Goal: Complete application form

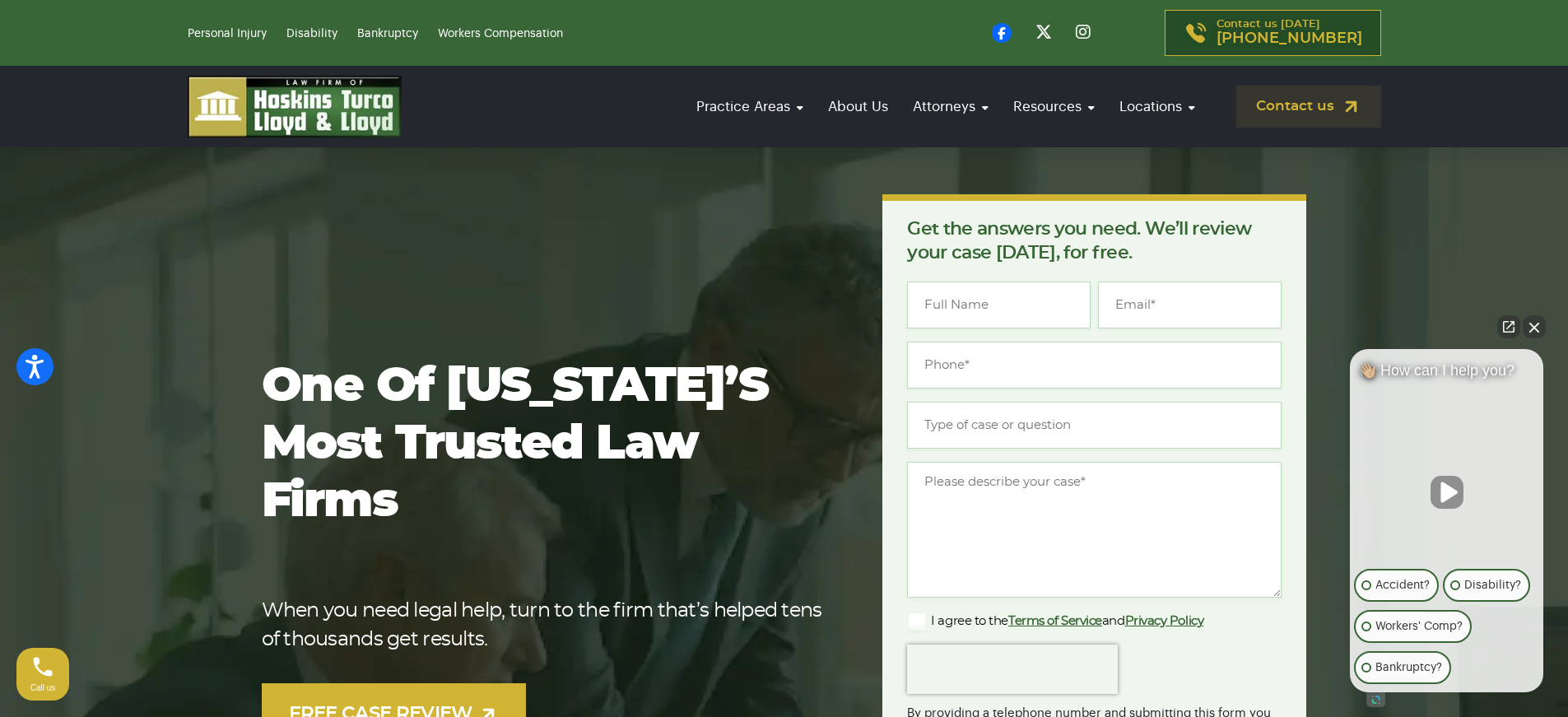
click at [1536, 323] on button "Close Intaker Chat Widget" at bounding box center [1534, 326] width 23 height 23
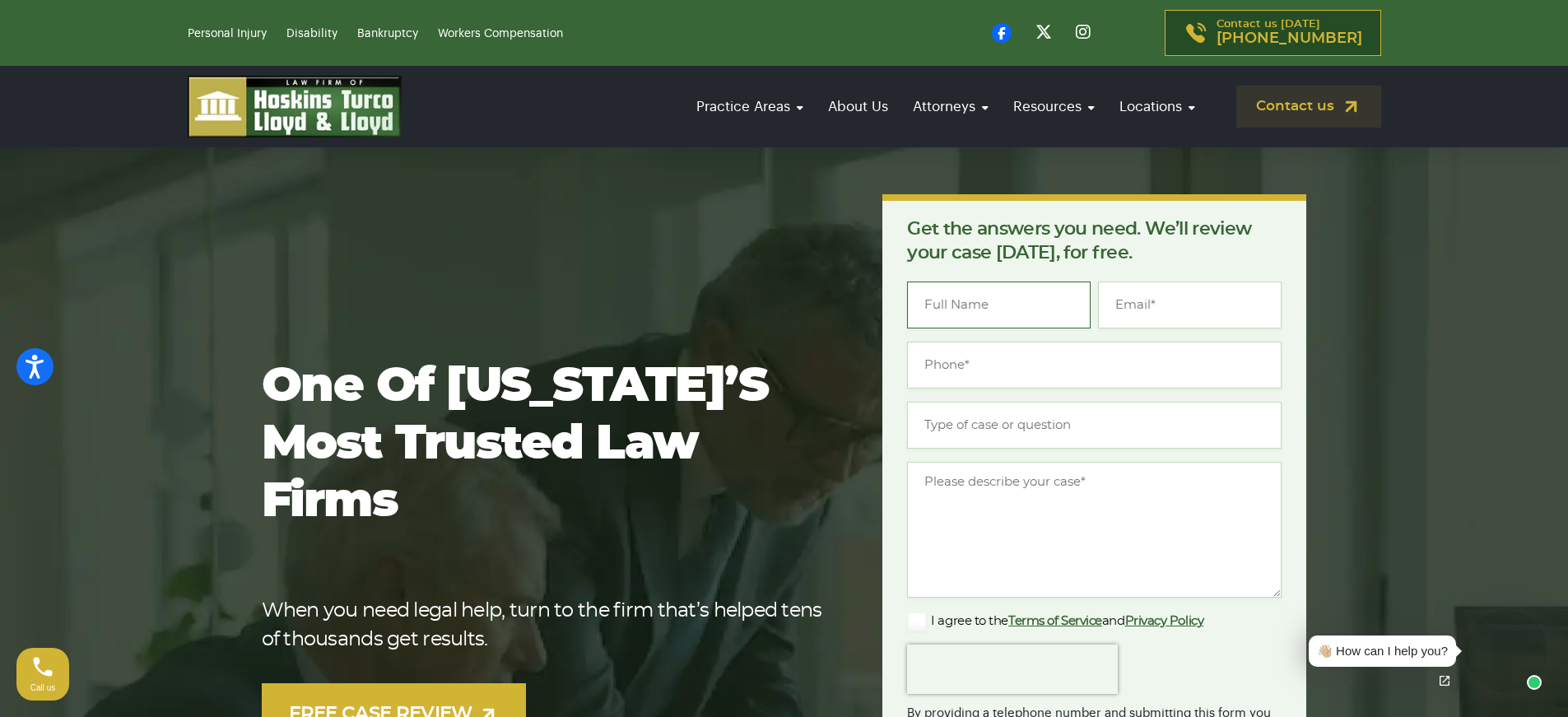
click at [943, 301] on input "Name *" at bounding box center [999, 305] width 183 height 47
type input "Melissa Brown"
type input "laydieblue@gmail.com"
type input "(772) 359-1278"
click at [947, 429] on input "Type of case or question *" at bounding box center [1095, 424] width 375 height 47
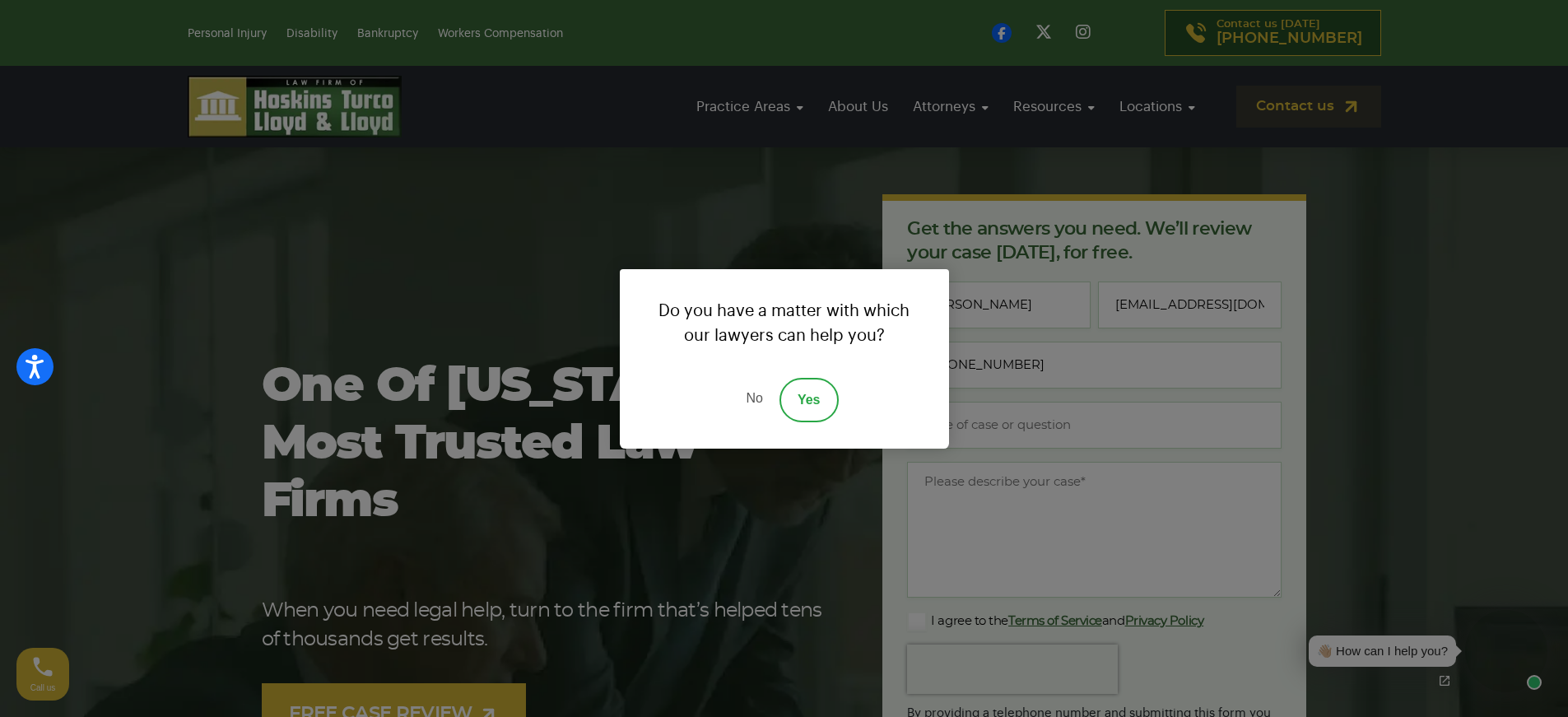
click at [747, 397] on link "No" at bounding box center [754, 400] width 50 height 44
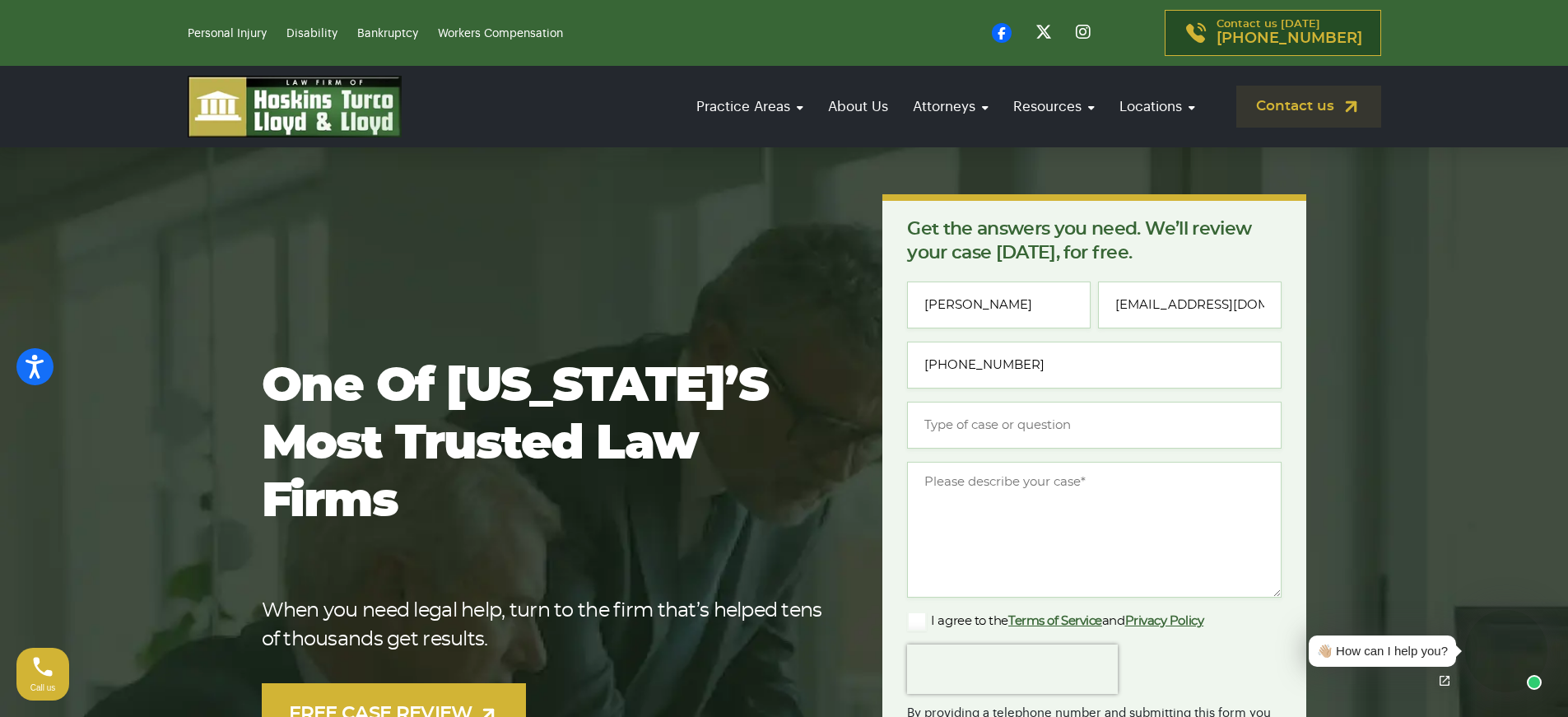
click at [1498, 666] on video at bounding box center [1506, 651] width 82 height 82
click at [1341, 104] on img at bounding box center [1351, 107] width 21 height 21
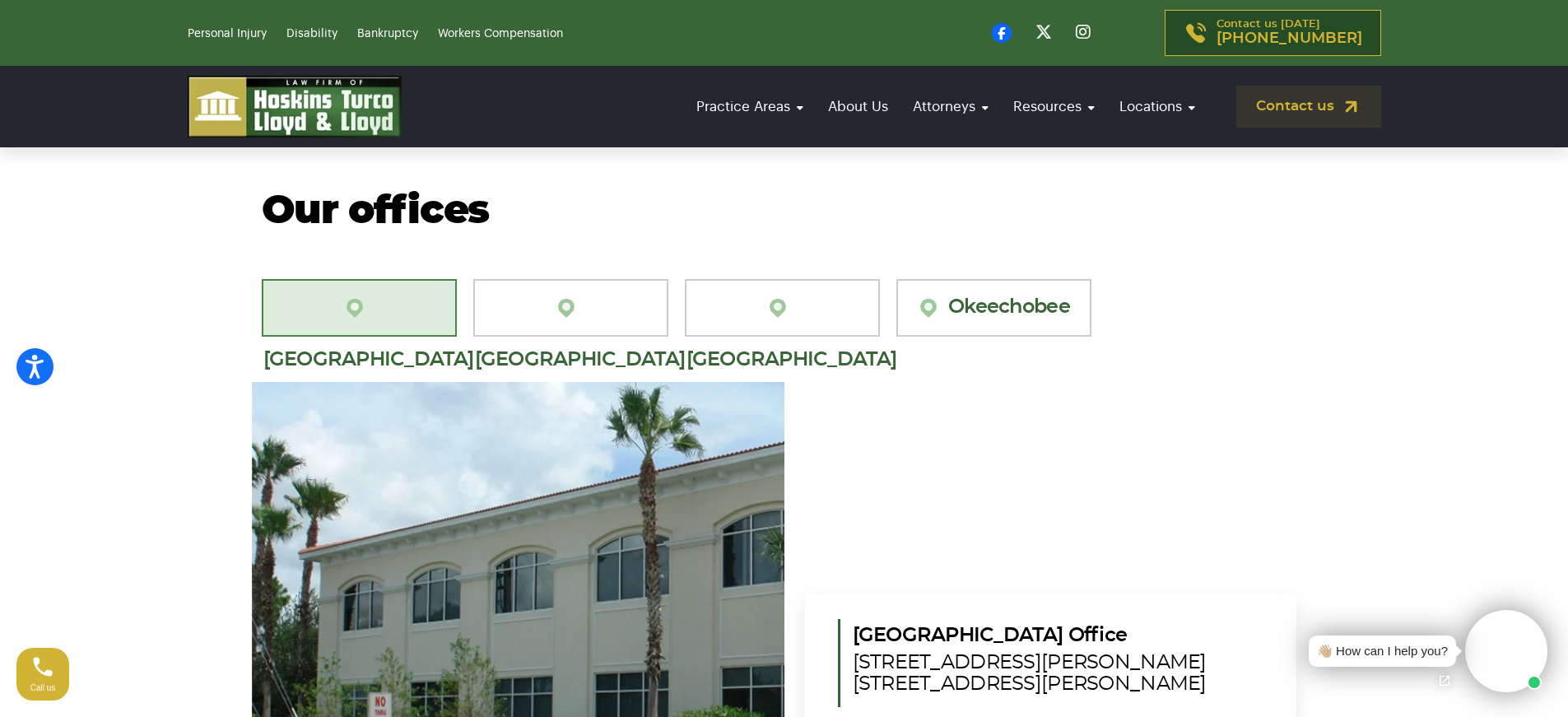
scroll to position [1563, 0]
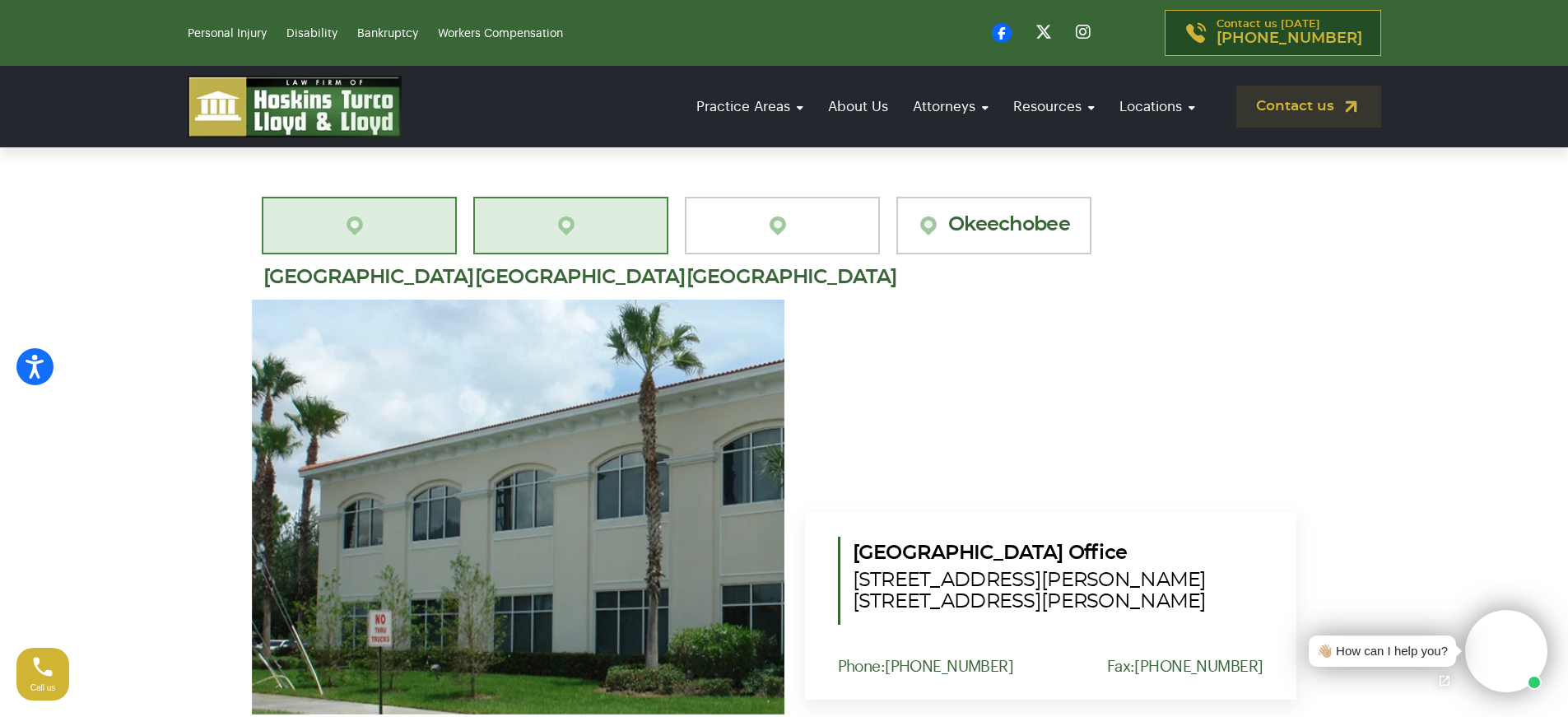
click at [565, 218] on link "[GEOGRAPHIC_DATA][PERSON_NAME]" at bounding box center [571, 225] width 195 height 57
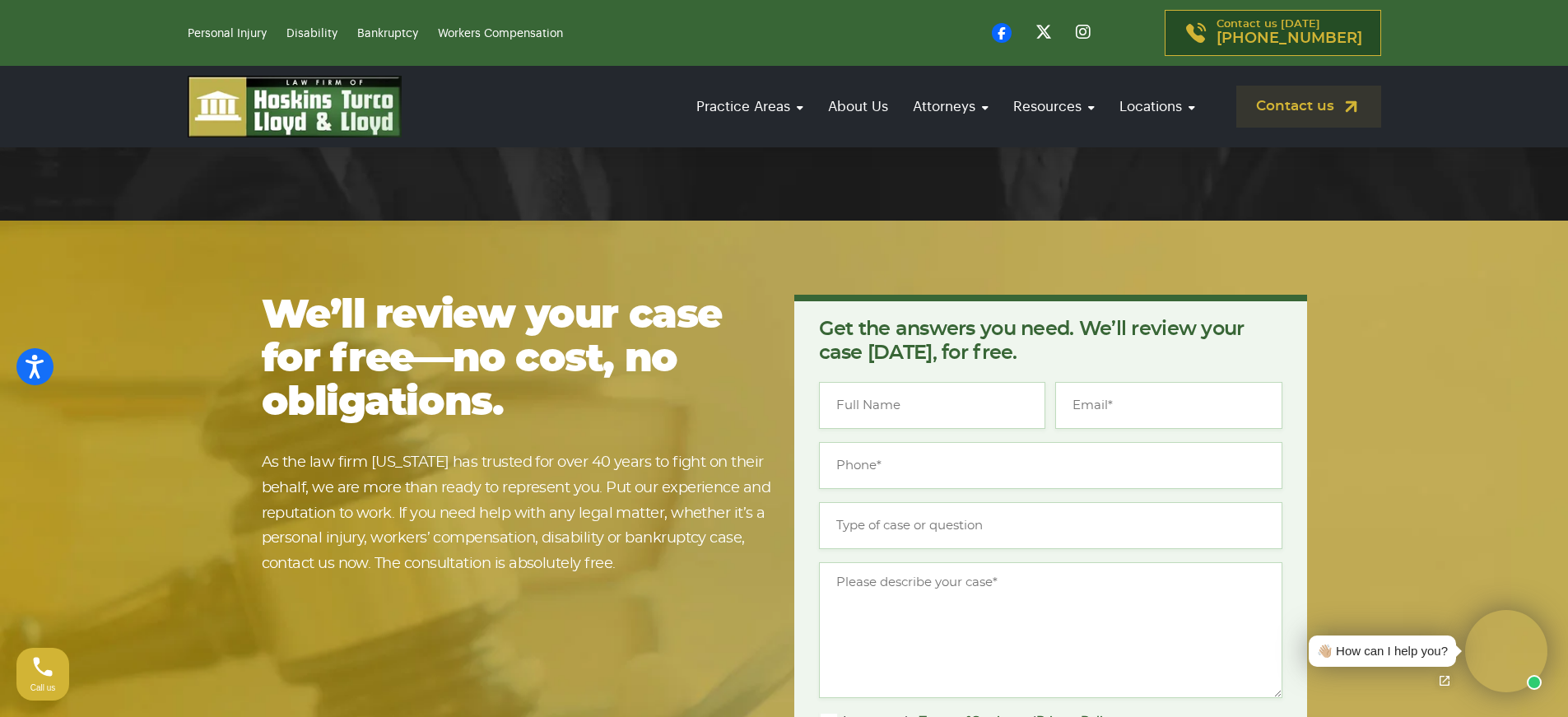
scroll to position [3209, 0]
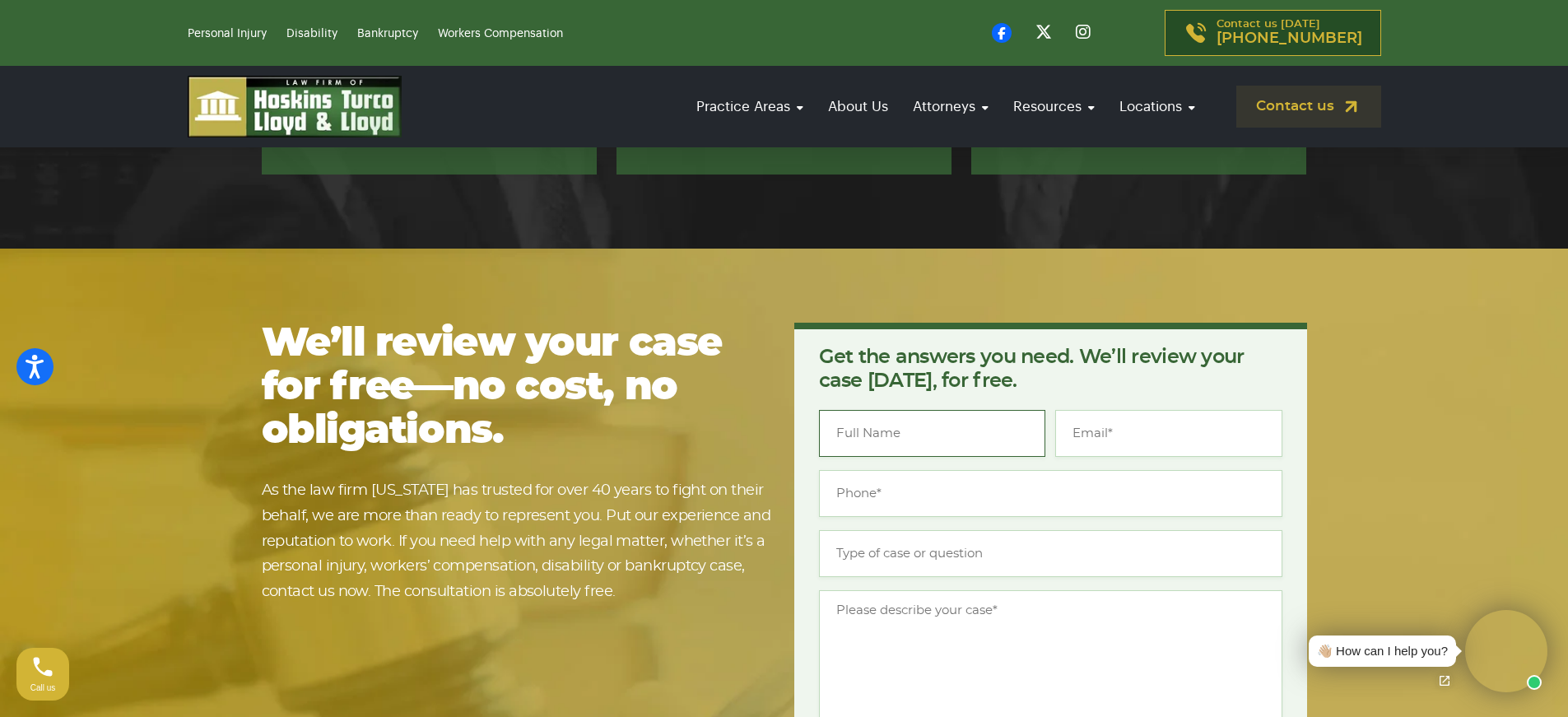
click at [852, 416] on input "Name *" at bounding box center [932, 433] width 227 height 47
type input "Melissa Brown"
type input "laydieblue@gmail.com"
type input "7723591278"
click at [835, 542] on input "Type of case or question *" at bounding box center [1050, 553] width 463 height 47
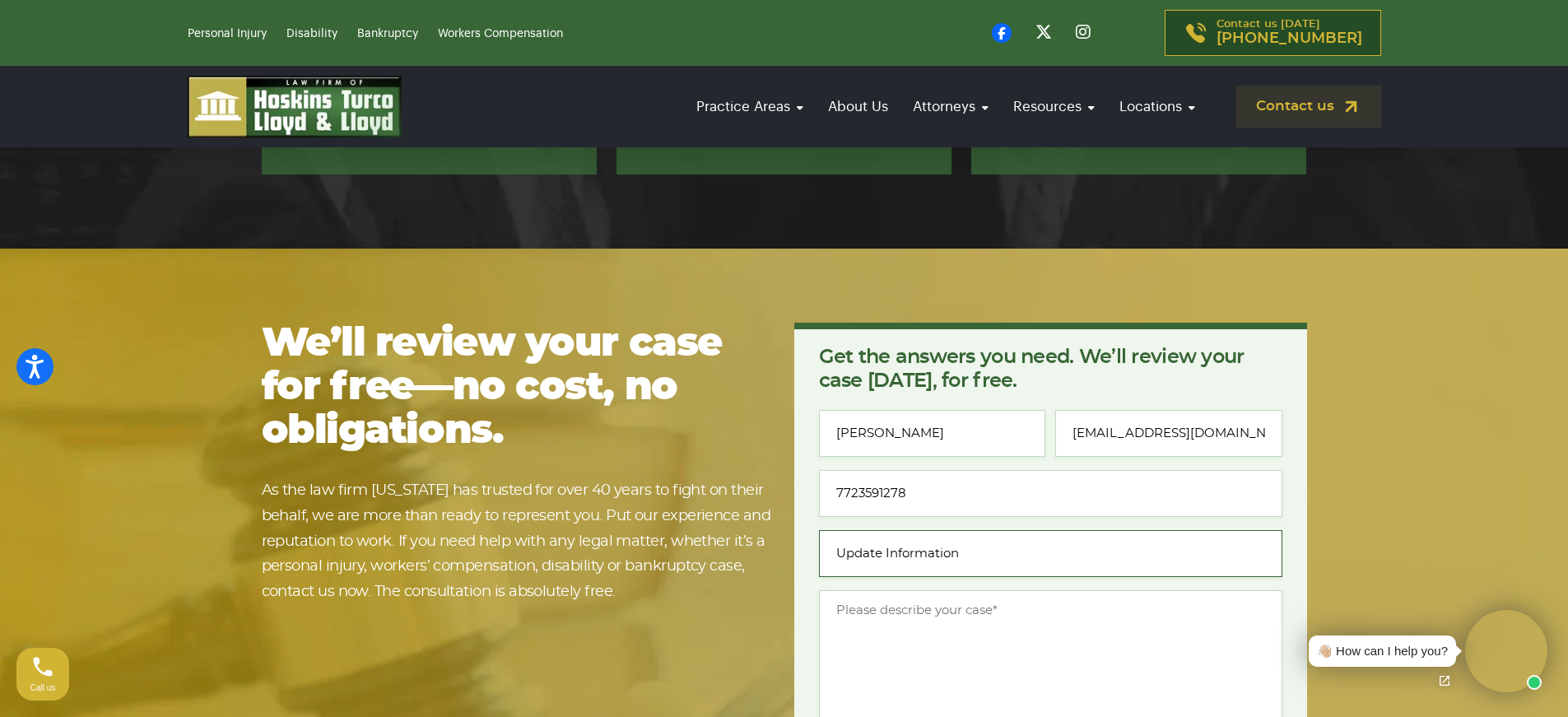
type input "Update Information"
click at [852, 590] on textarea "Message *" at bounding box center [1050, 658] width 463 height 136
type textarea "I"
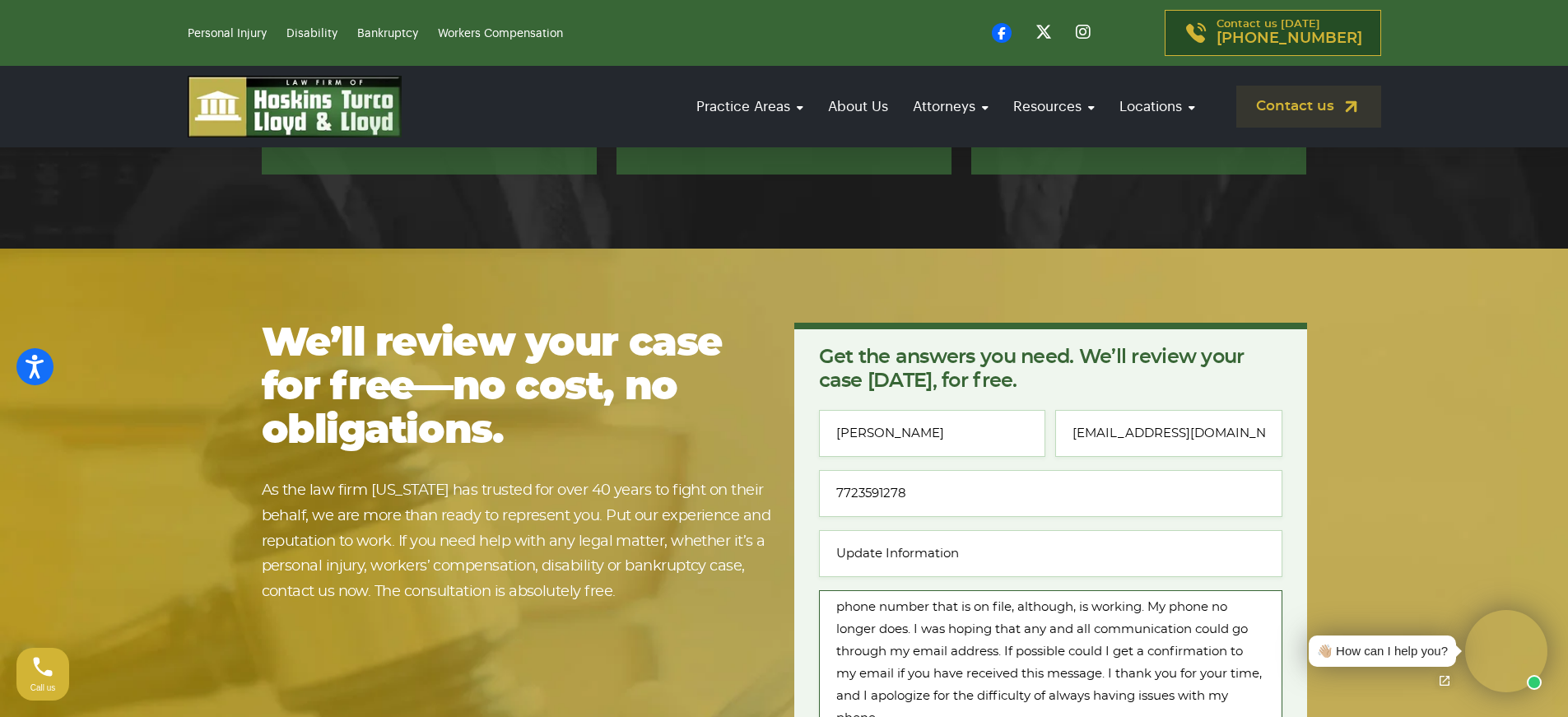
type textarea "To whom it may concern, I just wanted to update my information. The phone numbe…"
drag, startPoint x: 883, startPoint y: 407, endPoint x: 898, endPoint y: 414, distance: 16.6
click at [883, 410] on input "Melissa Brown" at bounding box center [932, 433] width 227 height 47
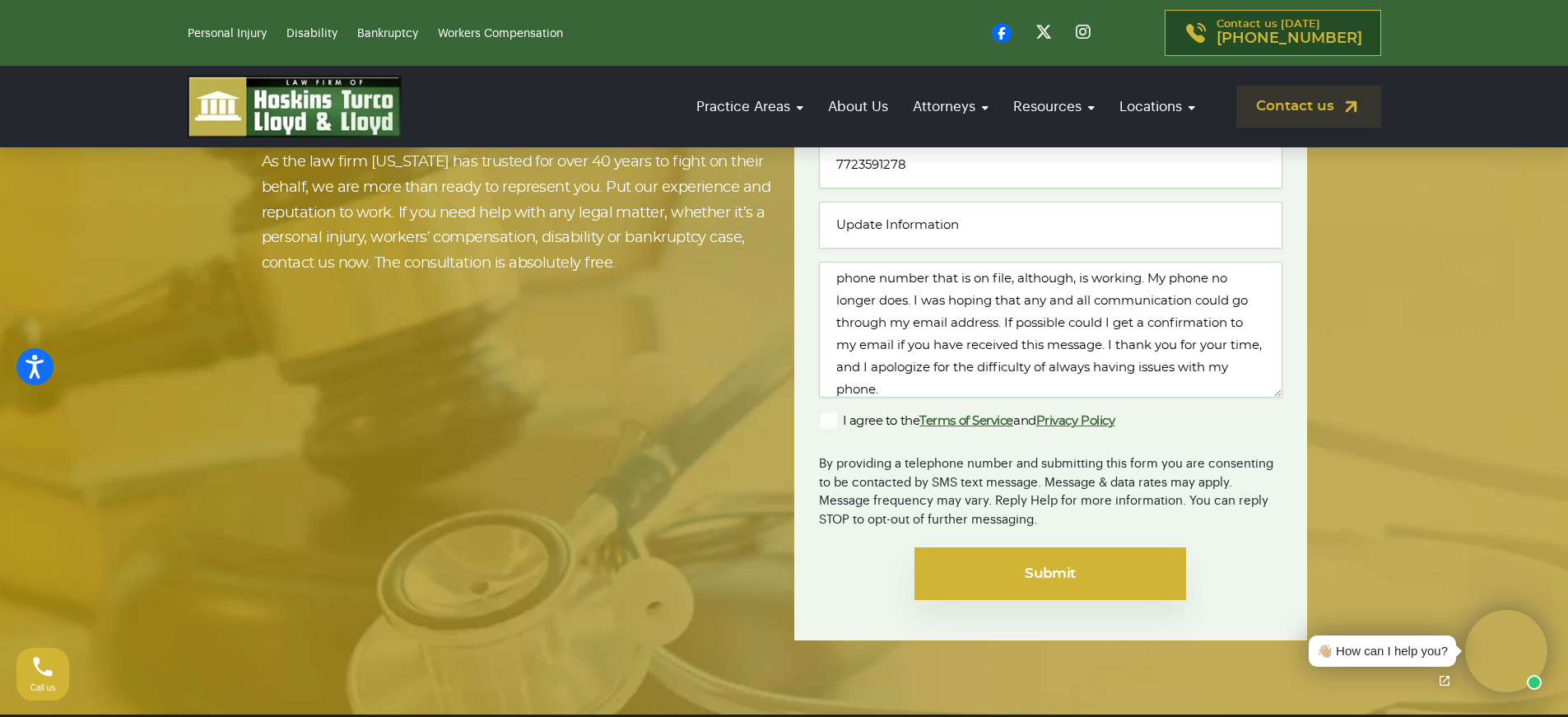
scroll to position [3620, 0]
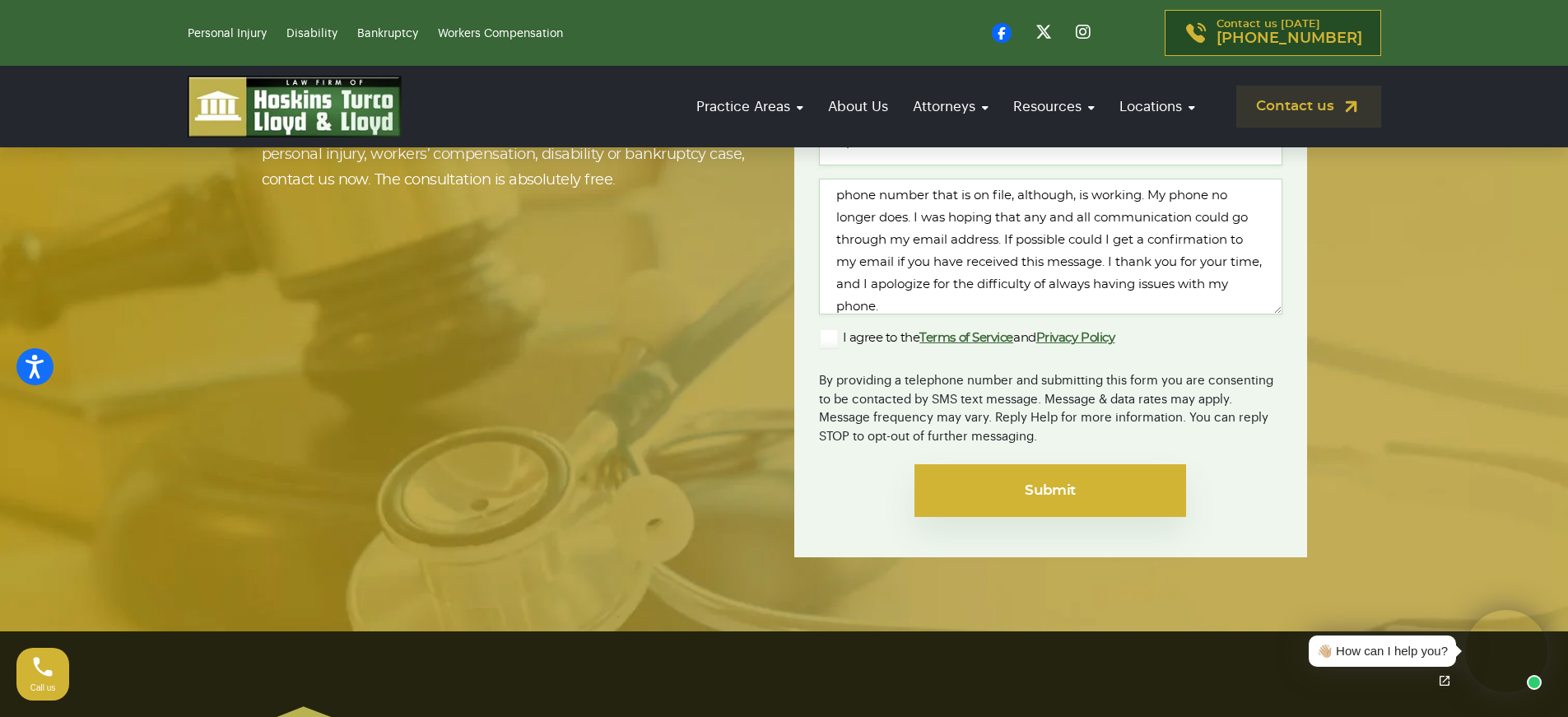
type input "Melissa Green Brown"
click at [1049, 464] on input "Submit" at bounding box center [1049, 490] width 271 height 53
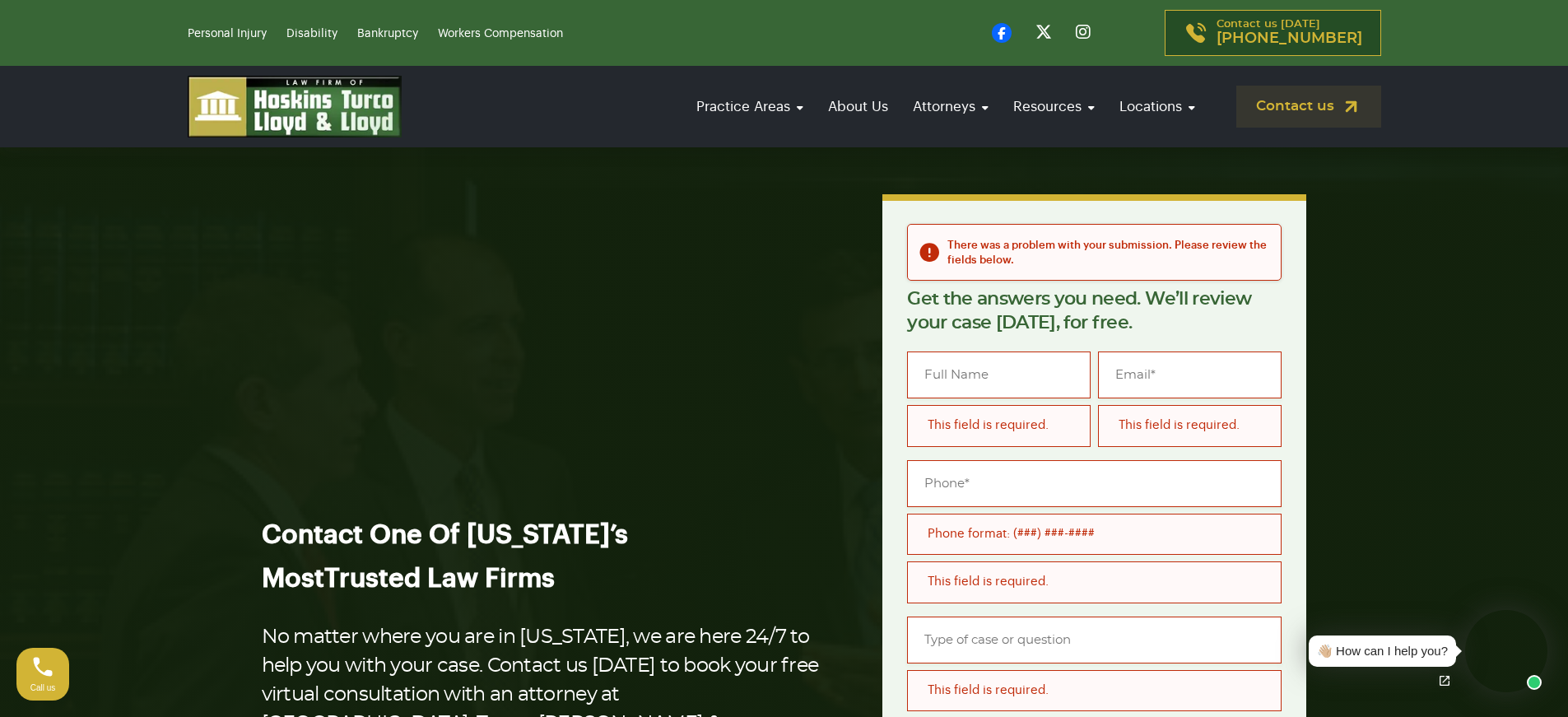
scroll to position [247, 0]
